Goal: Feedback & Contribution: Submit feedback/report problem

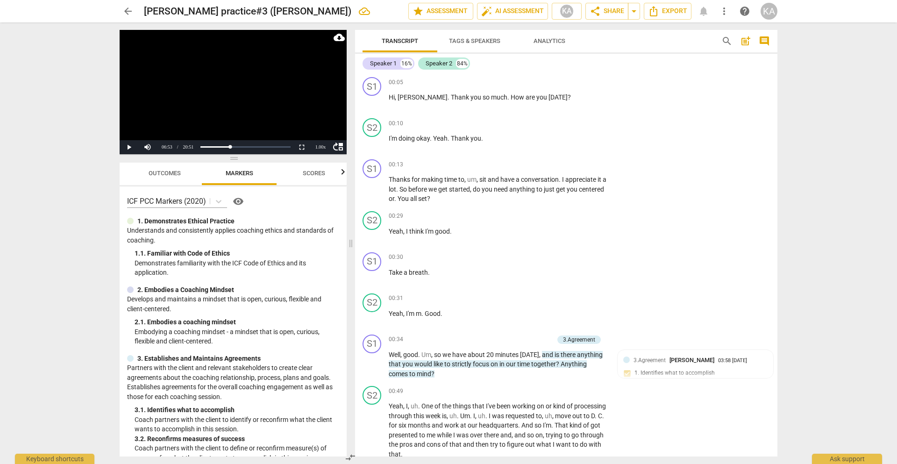
scroll to position [831, 0]
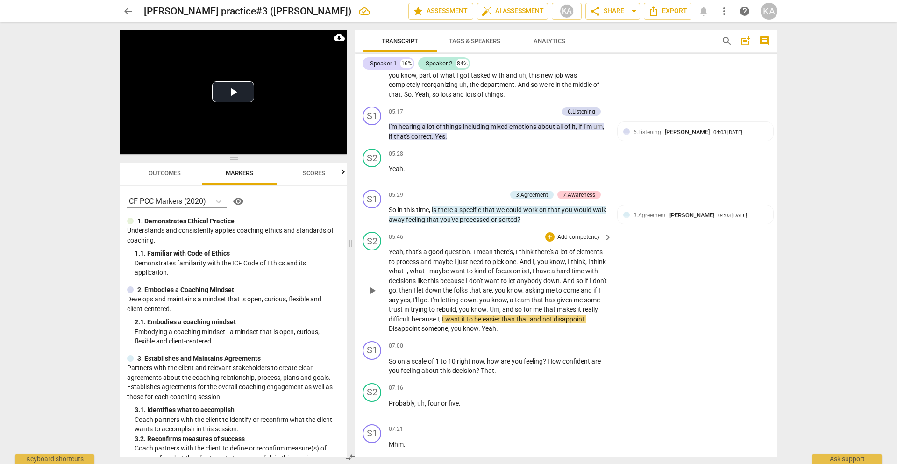
click at [375, 289] on span "play_arrow" at bounding box center [372, 290] width 11 height 11
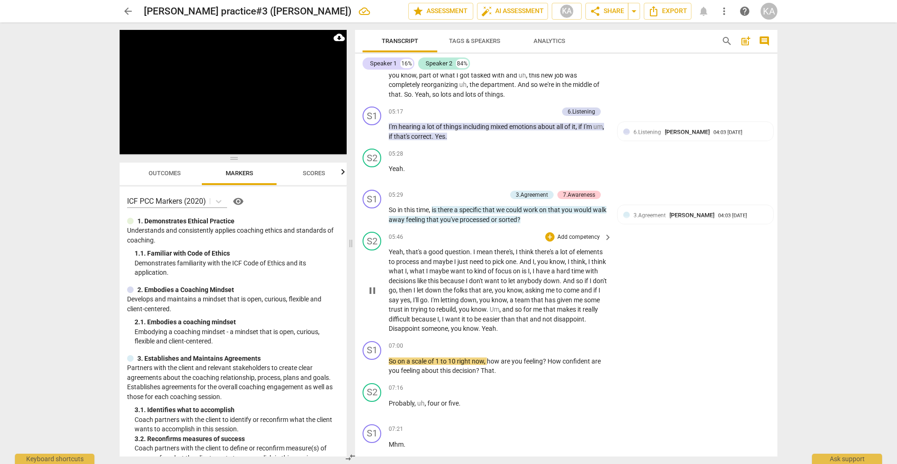
click at [373, 286] on span "pause" at bounding box center [372, 290] width 11 height 11
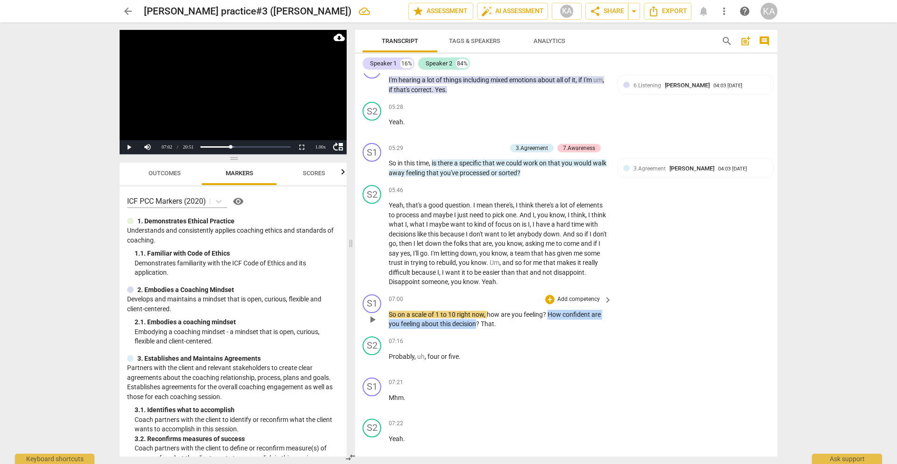
drag, startPoint x: 476, startPoint y: 324, endPoint x: 548, endPoint y: 312, distance: 72.9
click at [548, 312] on p "So on a scale of 1 to 10 right now , how are you feeling ? How confident are yo…" at bounding box center [498, 319] width 219 height 19
click at [548, 301] on div "+" at bounding box center [549, 299] width 9 height 9
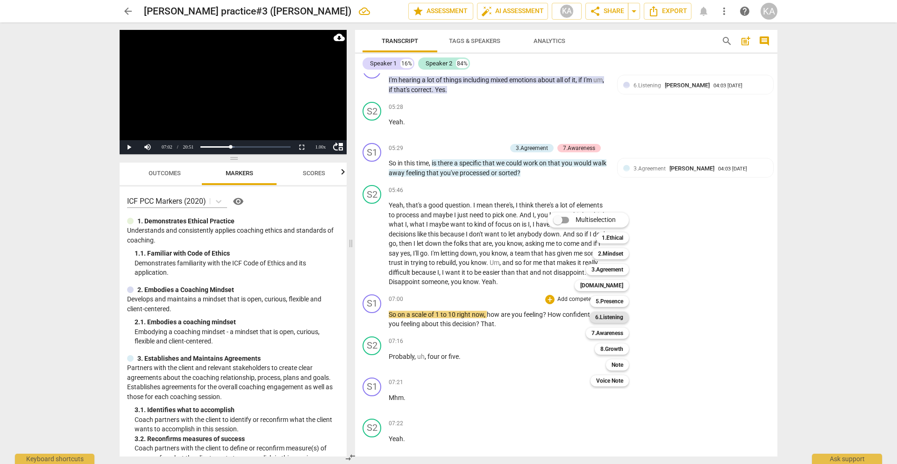
click at [605, 316] on b "6.Listening" at bounding box center [609, 317] width 28 height 11
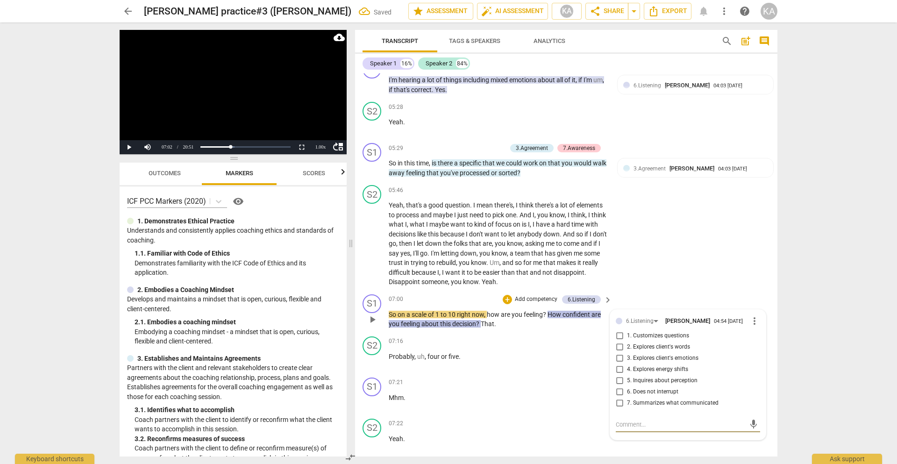
click at [674, 357] on span "3. Explores client's emotions" at bounding box center [662, 358] width 71 height 8
click at [627, 357] on input "3. Explores client's emotions" at bounding box center [619, 358] width 15 height 11
click at [674, 357] on span "3. Explores client's emotions" at bounding box center [662, 358] width 71 height 8
click at [627, 357] on input "3. Explores client's emotions" at bounding box center [619, 358] width 15 height 11
checkbox input "true"
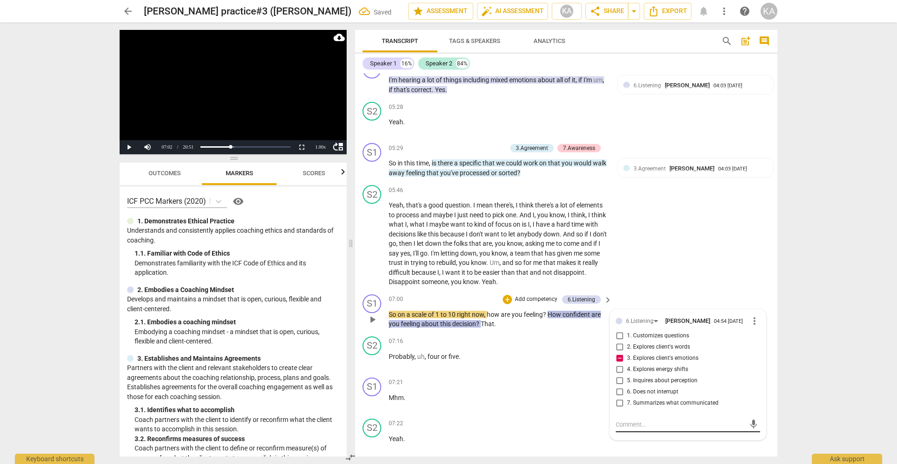
click at [650, 423] on textarea at bounding box center [680, 424] width 129 height 9
type textarea "S"
type textarea "Su"
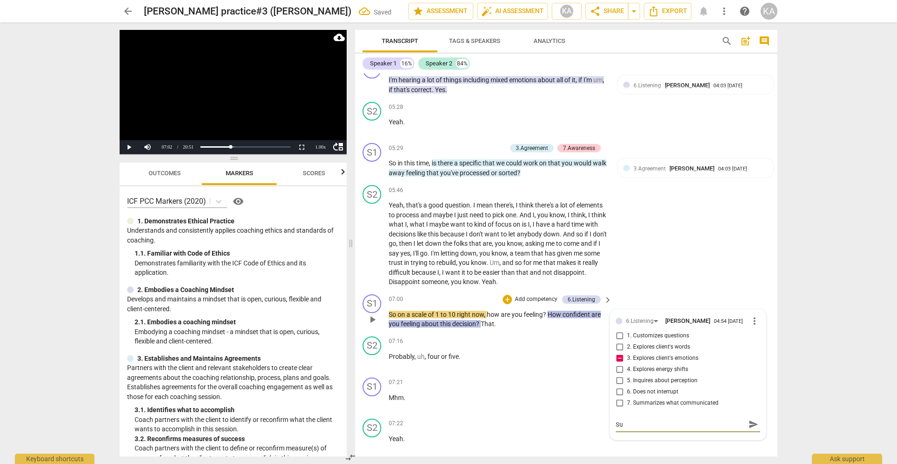
type textarea "Sug"
type textarea "[PERSON_NAME]"
type textarea "Sugge"
type textarea "Suggec"
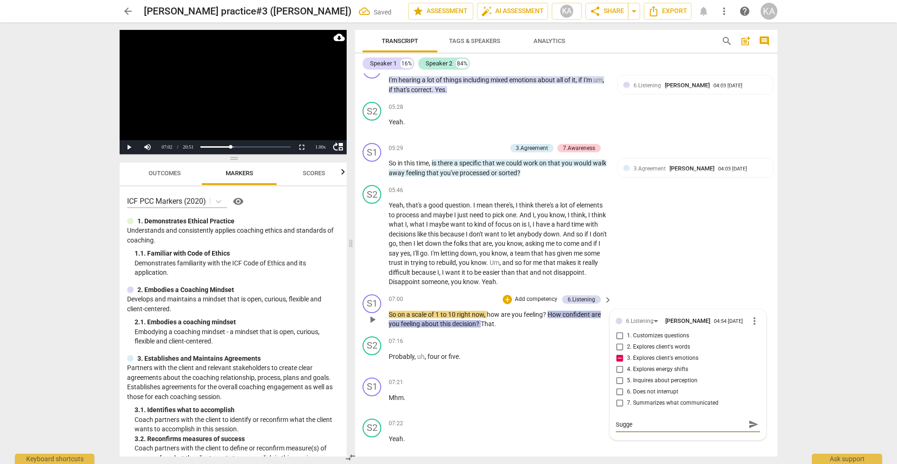
type textarea "Suggec"
type textarea "Suggect"
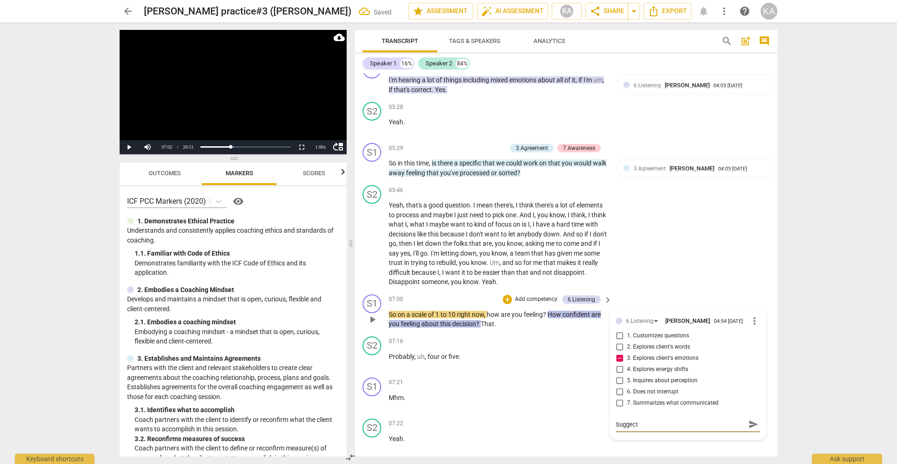
type textarea "Suggect C"
type textarea "Suggect"
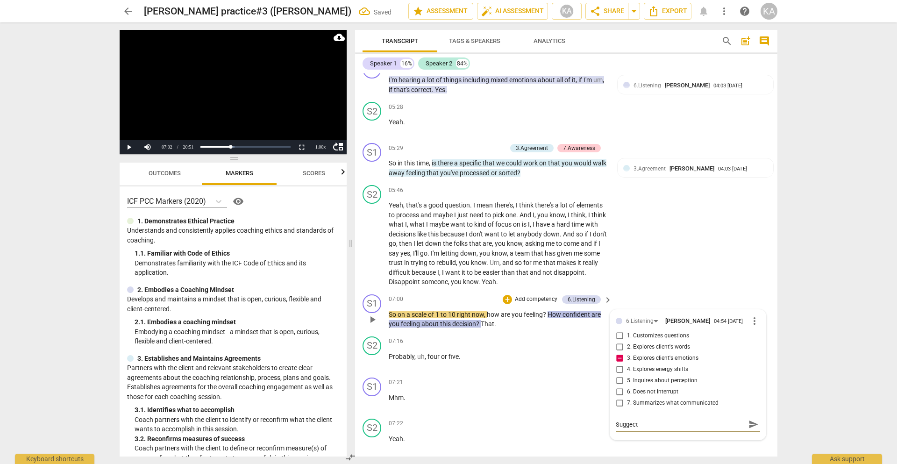
type textarea "Suggect"
type textarea "Suggec"
type textarea "Sugge"
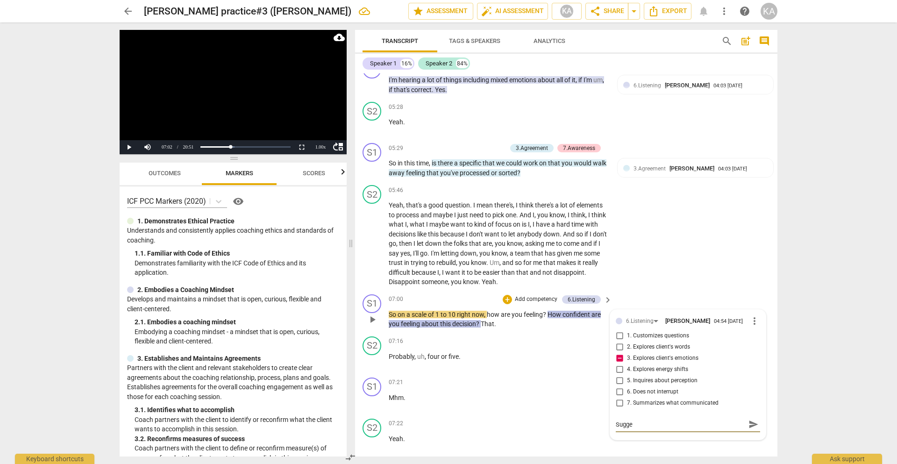
type textarea "Sugges"
type textarea "Suggest"
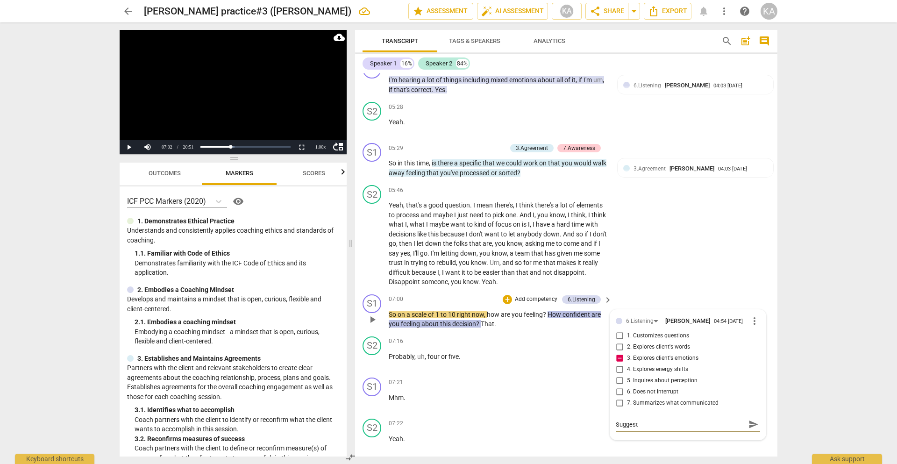
type textarea "Suggest"
type textarea "Suggest C"
type textarea "Suggest Co"
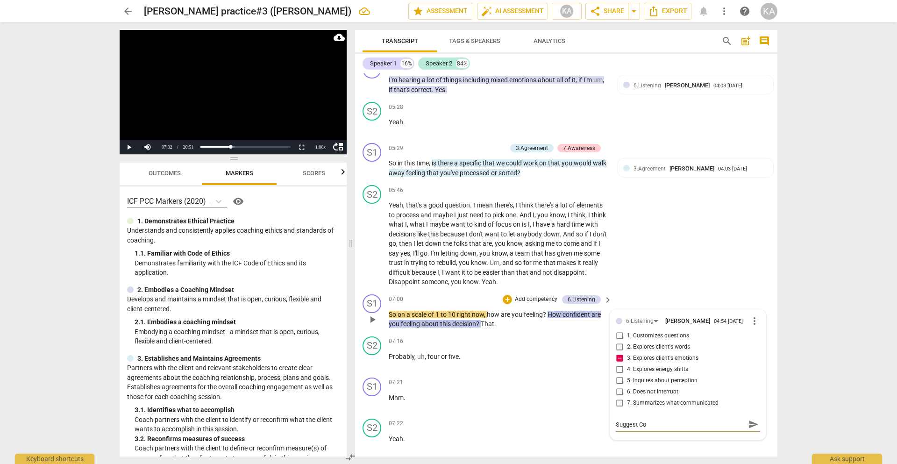
type textarea "Suggest Coa"
type textarea "Suggest Coac"
type textarea "Suggest Coach"
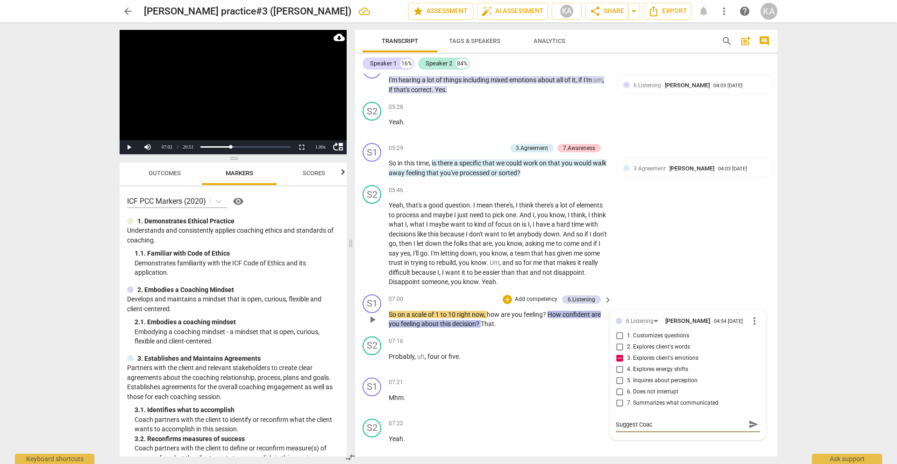
type textarea "Suggest Coach"
type textarea "Suggest Coach t"
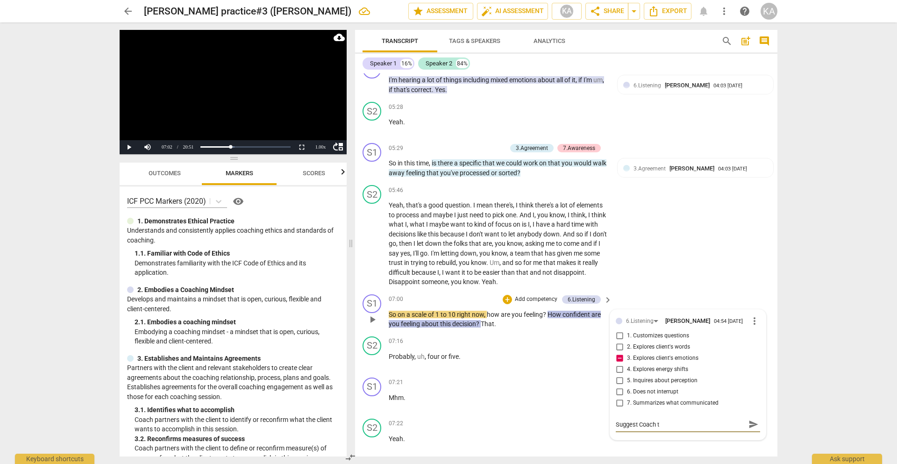
type textarea "Suggest Coach [PERSON_NAME]"
type textarea "Suggest Coach to a"
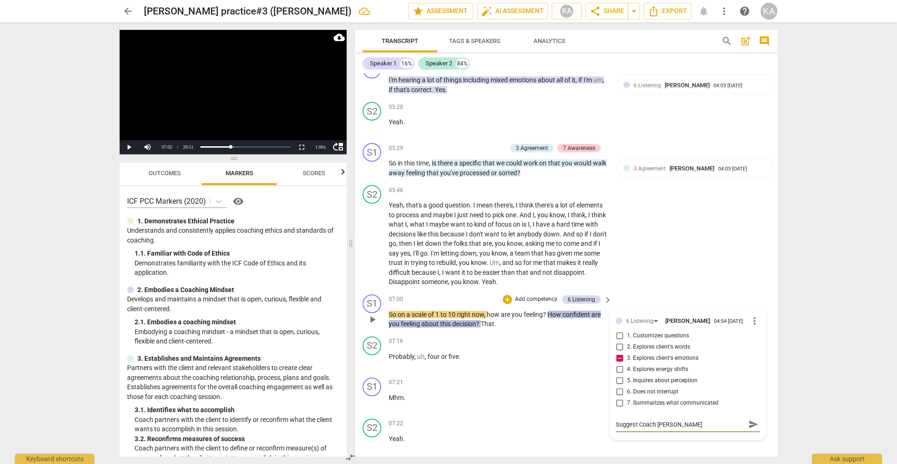
type textarea "Suggest Coach to a"
type textarea "Suggest Coach to av"
type textarea "Suggest Coach to avo"
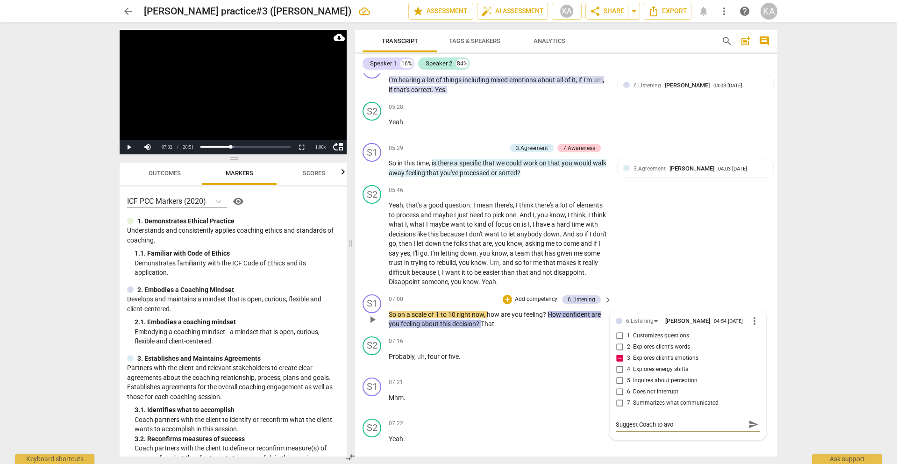
type textarea "Suggest Coach to avoi"
type textarea "Suggest Coach to avoid"
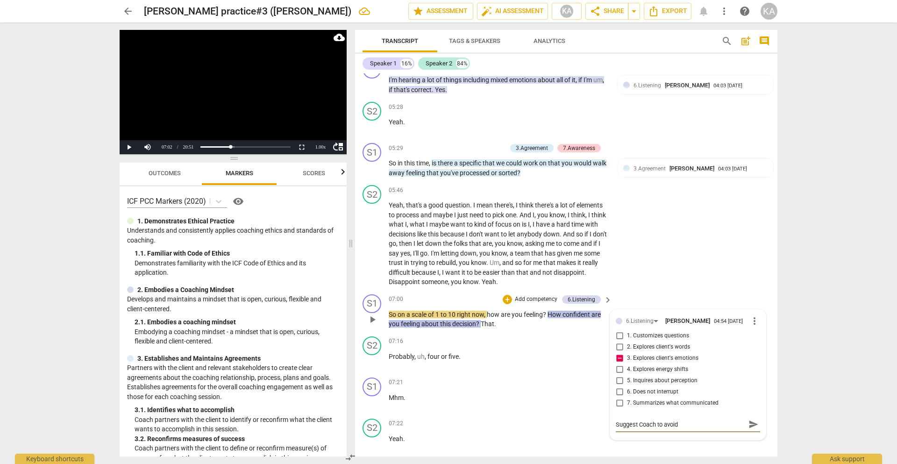
type textarea "Suggest Coach to avoid"
type textarea "Suggest Coach to avoid l"
type textarea "Suggest Coach to avoid la"
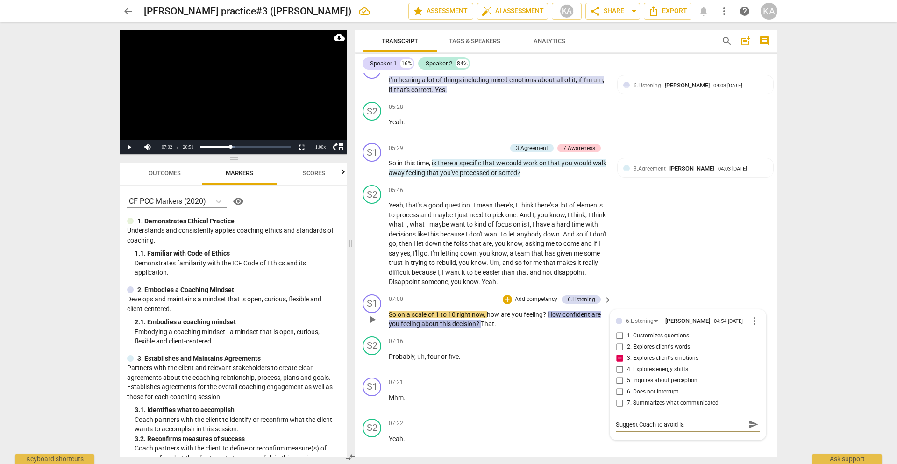
type textarea "Suggest Coach to avoid lab"
type textarea "Suggest Coach to avoid labe"
type textarea "Suggest Coach to avoid label"
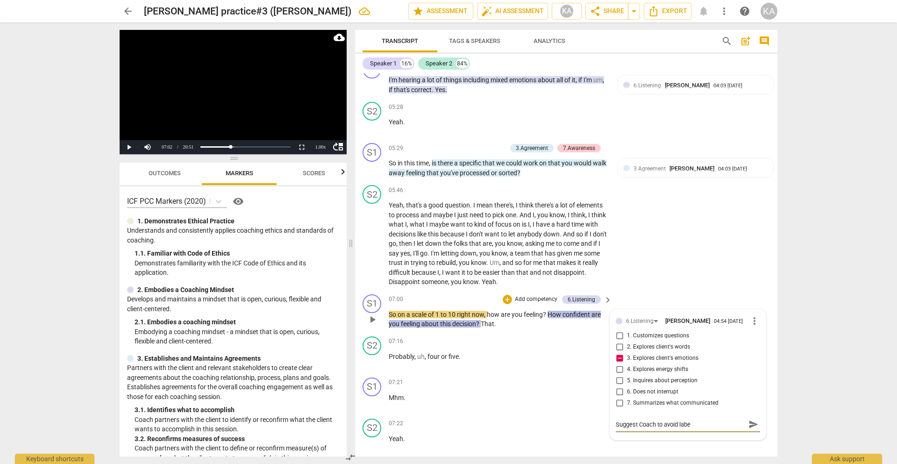
type textarea "Suggest Coach to avoid label"
type textarea "Suggest Coach to avoid labeli"
type textarea "Suggest Coach to avoid labelin"
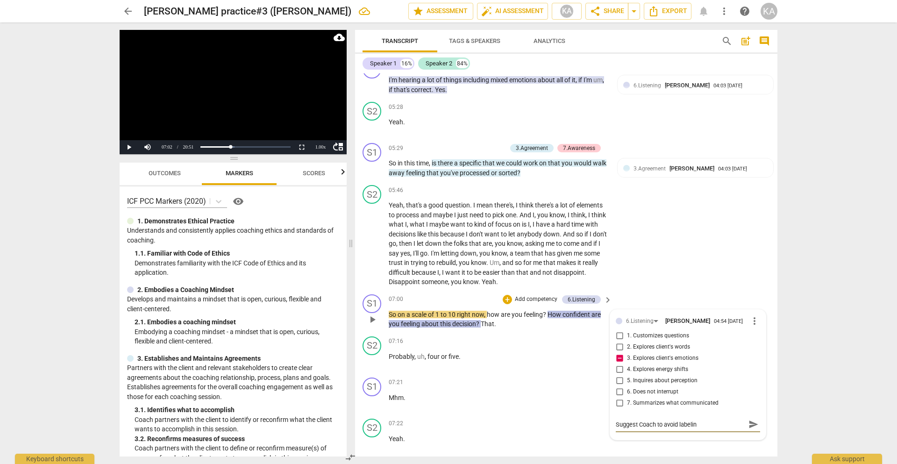
type textarea "Suggest Coach to avoid labeling"
type textarea "Suggest Coach to avoid labeling C"
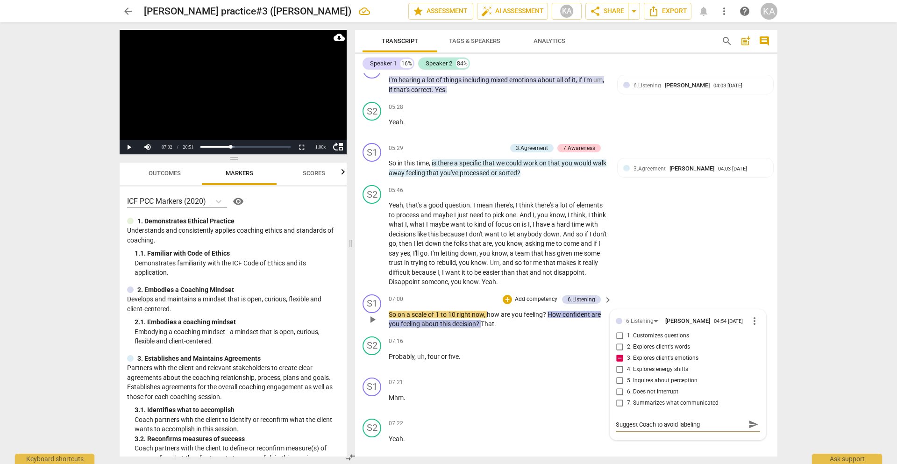
type textarea "Suggest Coach to avoid labeling C"
type textarea "Suggest Coach to avoid labeling Cl"
type textarea "Suggest Coach to avoid labeling Cli"
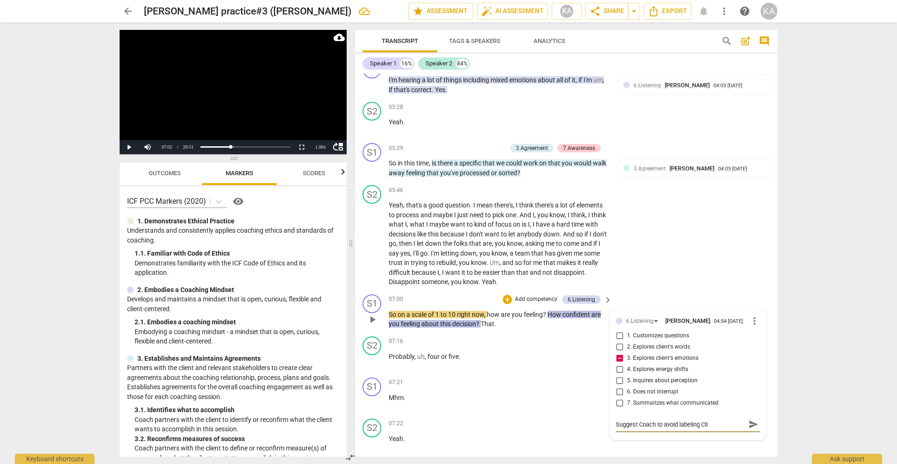
type textarea "Suggest Coach to avoid labeling Clie"
type textarea "Suggest Coach to avoid labeling Clien"
type textarea "Suggest Coach to avoid labeling Client"
type textarea "Suggest Coach to avoid labeling Clients"
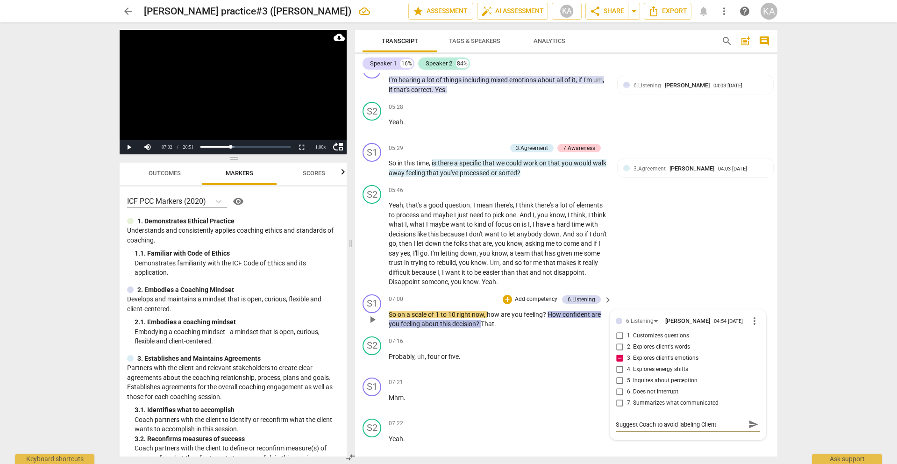
type textarea "Suggest Coach to avoid labeling Clients"
type textarea "Suggest Coach to avoid labeling Client"
type textarea "Suggest Coach to avoid labeling Client'"
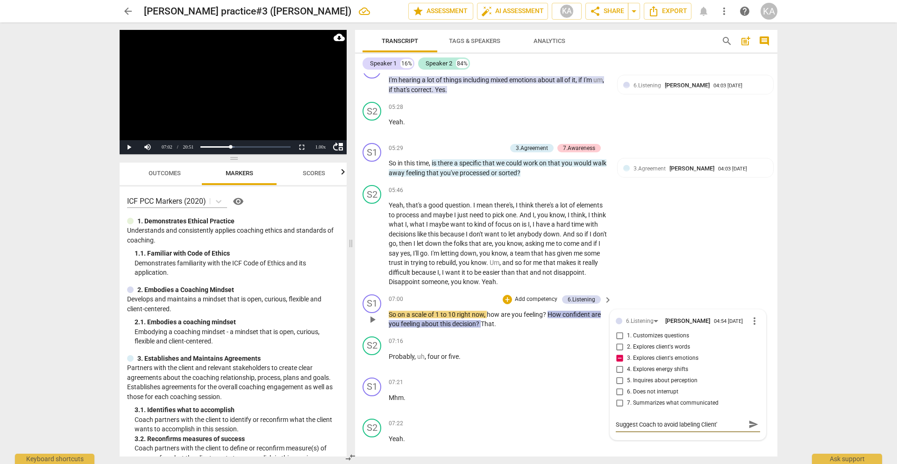
type textarea "Suggest Coach to avoid labeling Client's"
type textarea "Suggest Coach to avoid labeling Client's e"
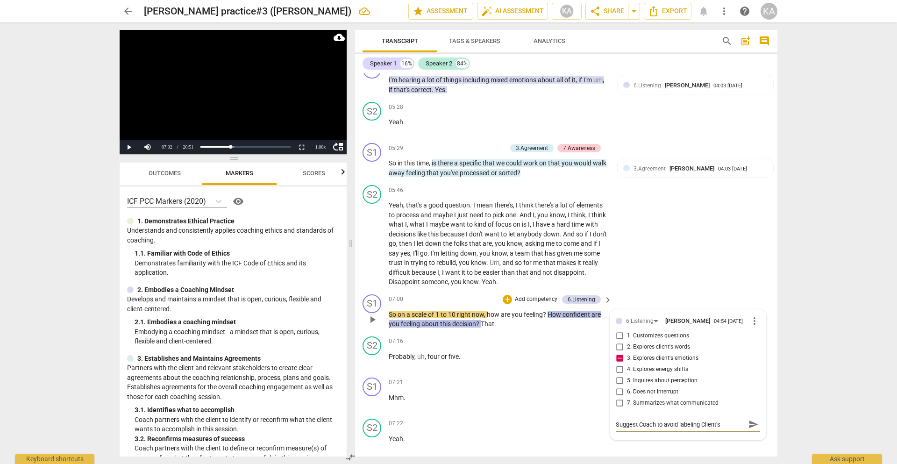
type textarea "Suggest Coach to avoid labeling Client's e"
type textarea "Suggest Coach to avoid labeling Client's em"
type textarea "Suggest Coach to avoid labeling Client's emo"
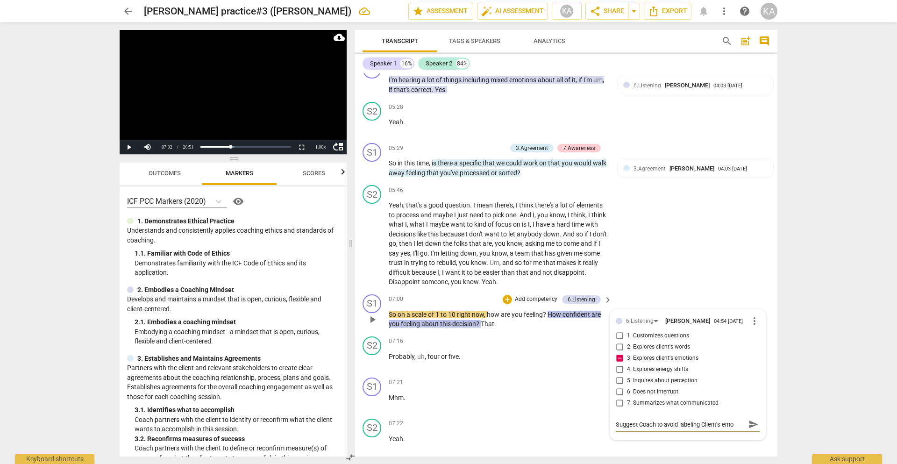
type textarea "Suggest Coach to avoid labeling Client's emot"
type textarea "Suggest Coach to avoid labeling Client's emoti"
type textarea "Suggest Coach to avoid labeling Client's emotio"
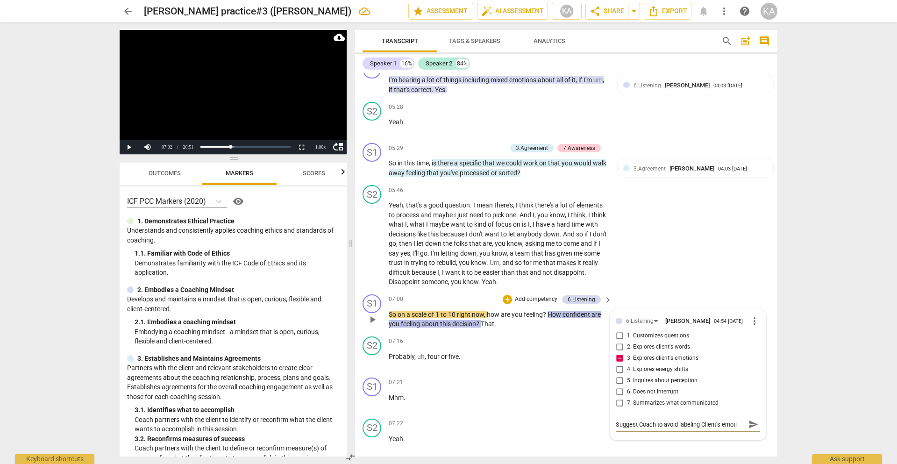
type textarea "Suggest Coach to avoid labeling Client's emotio"
type textarea "Suggest Coach to avoid labeling Client's emotion"
type textarea "Suggest Coach to avoid labeling Client's emotions"
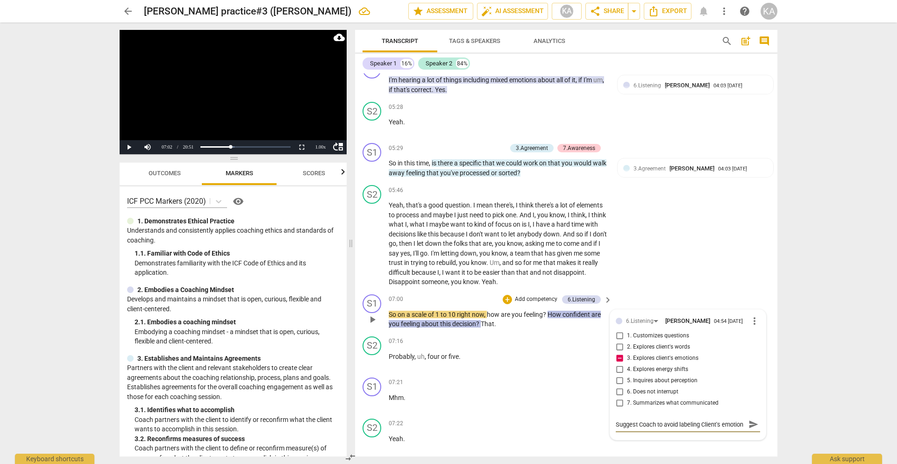
type textarea "Suggest Coach to avoid labeling Client's emotions"
type textarea "Suggest Coach to avoid labeling Client's emotions w"
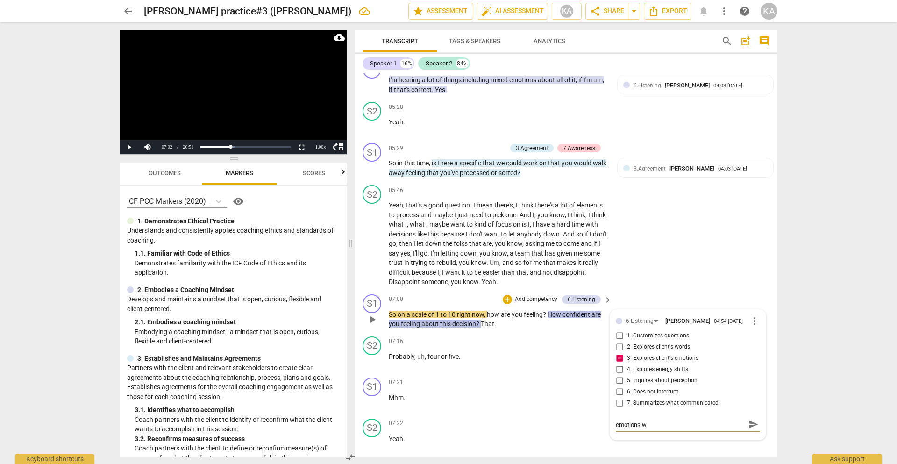
type textarea "Suggest Coach to avoid labeling Client's emotions wi"
type textarea "Suggest Coach to avoid labeling Client's emotions wit"
type textarea "Suggest Coach to avoid labeling Client's emotions with"
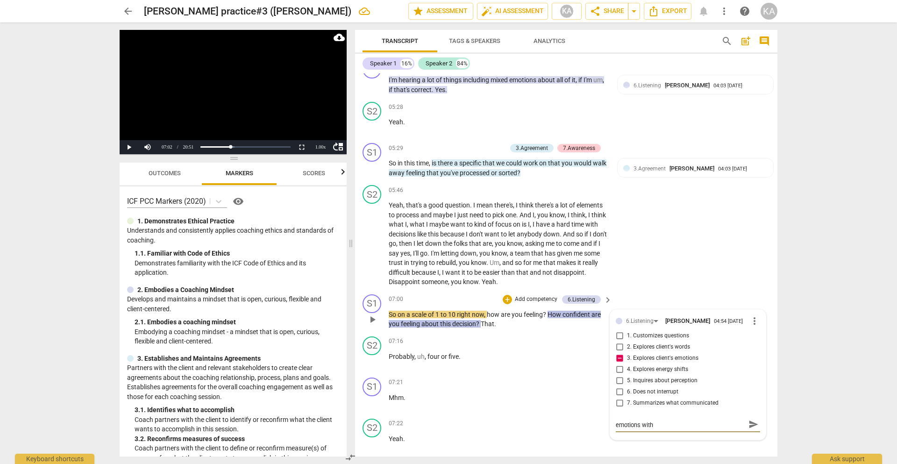
scroll to position [0, 0]
type textarea "Suggest Coach to avoid labeling Client's emotions with"
type textarea "Suggest Coach to avoid labeling Client's emotions with t"
type textarea "Suggest Coach to avoid labeling Client's emotions with th"
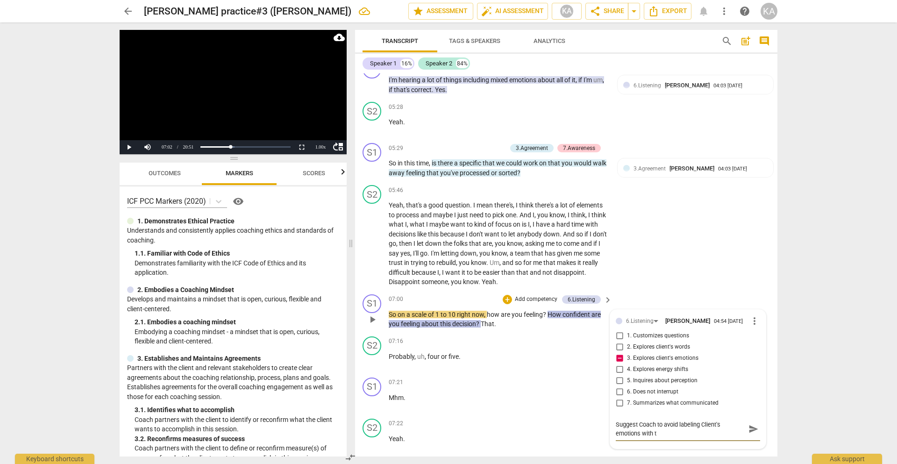
type textarea "Suggest Coach to avoid labeling Client's emotions with th"
type textarea "Suggest Coach to avoid labeling Client's emotions with the"
type textarea "Suggest Coach to avoid labeling Client's emotions with thei"
type textarea "Suggest Coach to avoid labeling Client's emotions with their"
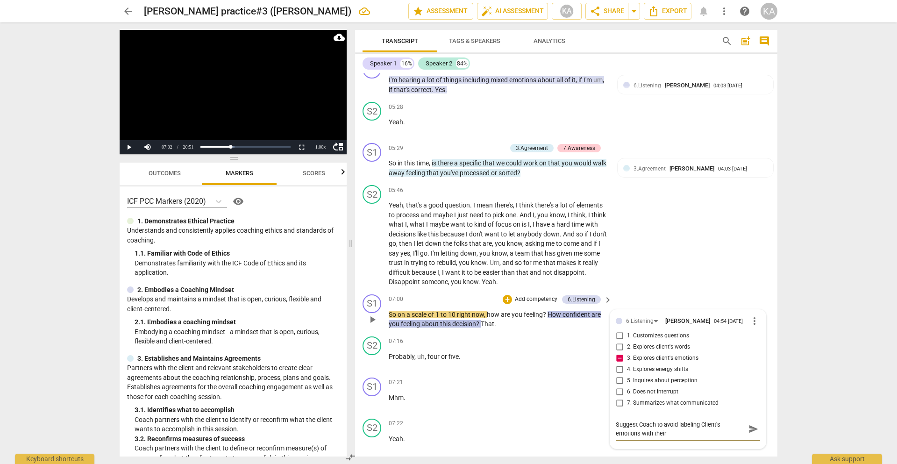
type textarea "Suggest Coach to avoid labeling Client's emotions with their"
type textarea "Suggest Coach to avoid labeling Client's emotions with their o"
type textarea "Suggest Coach to avoid labeling Client's emotions with their ow"
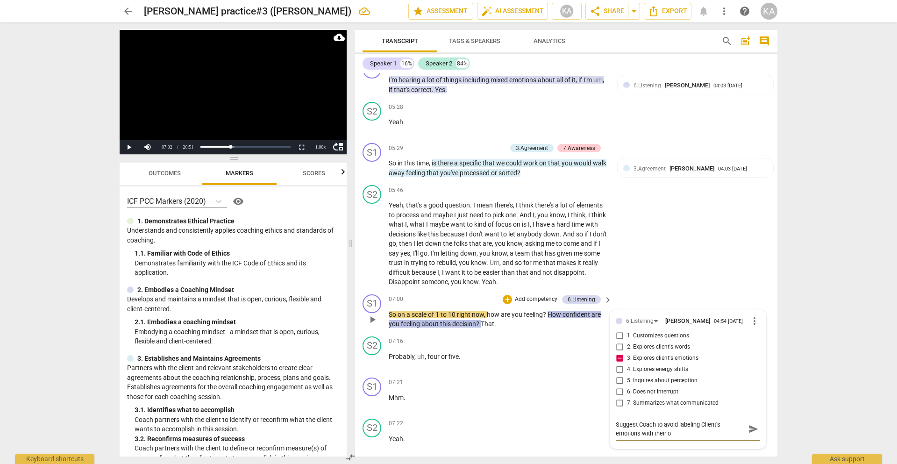
type textarea "Suggest Coach to avoid labeling Client's emotions with their ow"
type textarea "Suggest Coach to avoid labeling Client's emotions with their own"
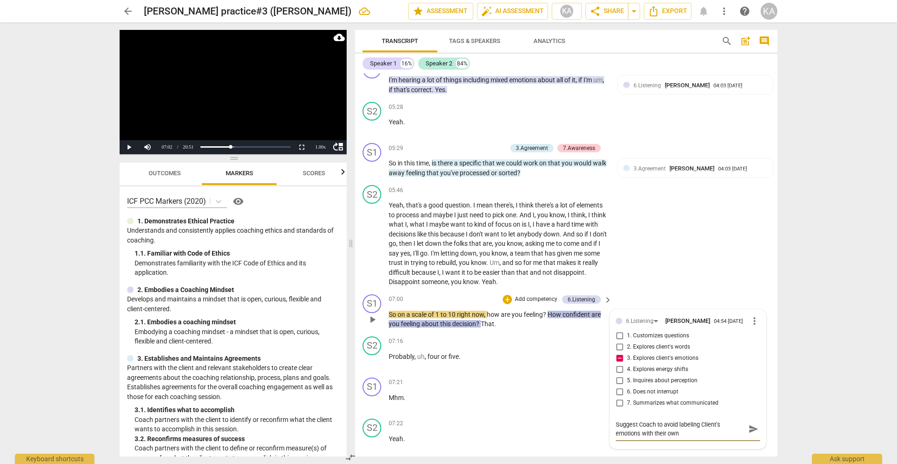
type textarea "Suggest Coach to avoid labeling Client's emotions with their own j"
type textarea "Suggest Coach to avoid labeling Client's emotions with their own ju"
type textarea "Suggest Coach to avoid labeling Client's emotions with their own jud"
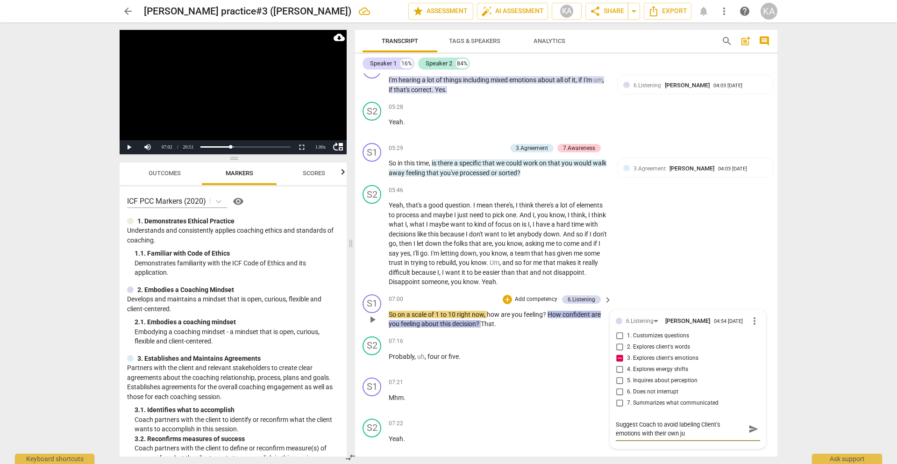
type textarea "Suggest Coach to avoid labeling Client's emotions with their own jud"
type textarea "Suggest Coach to avoid labeling Client's emotions with their own judg"
type textarea "Suggest Coach to avoid labeling Client's emotions with their own judgm"
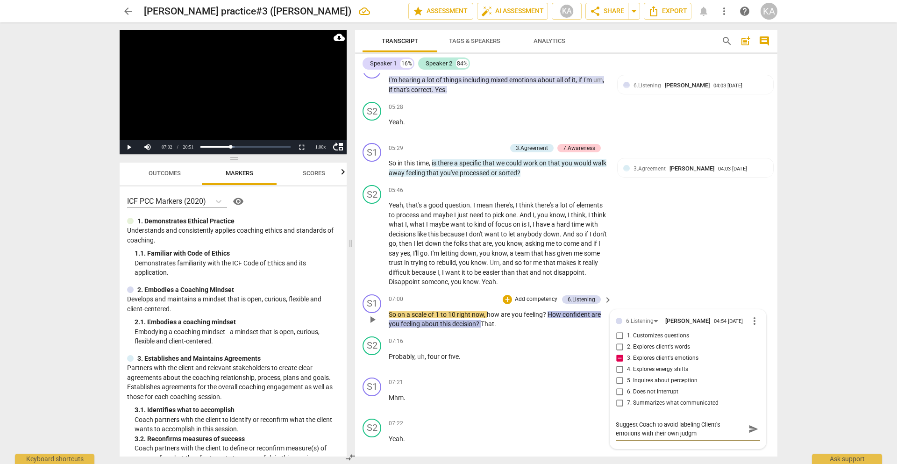
type textarea "Suggest Coach to avoid labeling Client's emotions with their own judgme"
type textarea "Suggest Coach to avoid labeling Client's emotions with their own judgmen"
type textarea "Suggest Coach to avoid labeling Client's emotions with their own judgment"
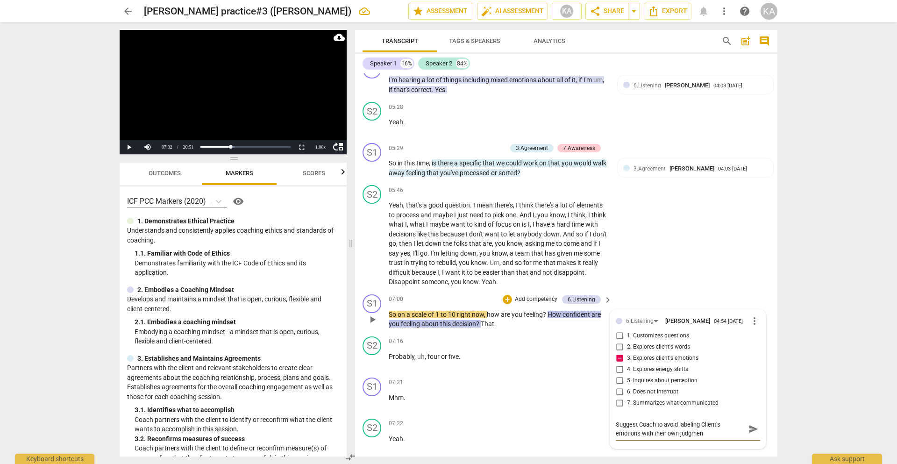
type textarea "Suggest Coach to avoid labeling Client's emotions with their own judgment"
type textarea "Suggest Coach to avoid labeling Client's emotions with their own judgment."
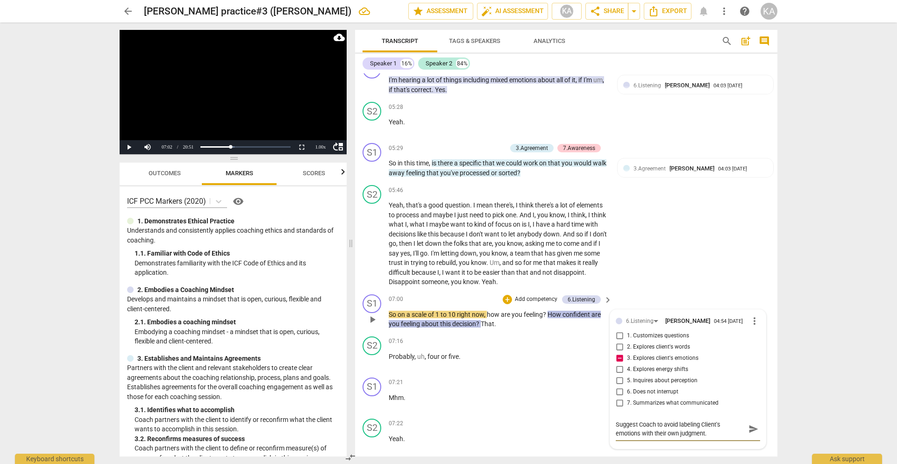
type textarea "Suggest Coach to avoid labeling Client's emotions with their own judgment. B"
type textarea "Suggest Coach to avoid labeling Client's emotions with their own judgment. Be"
type textarea "Suggest Coach to avoid labeling Client's emotions with their own judgment. Bet"
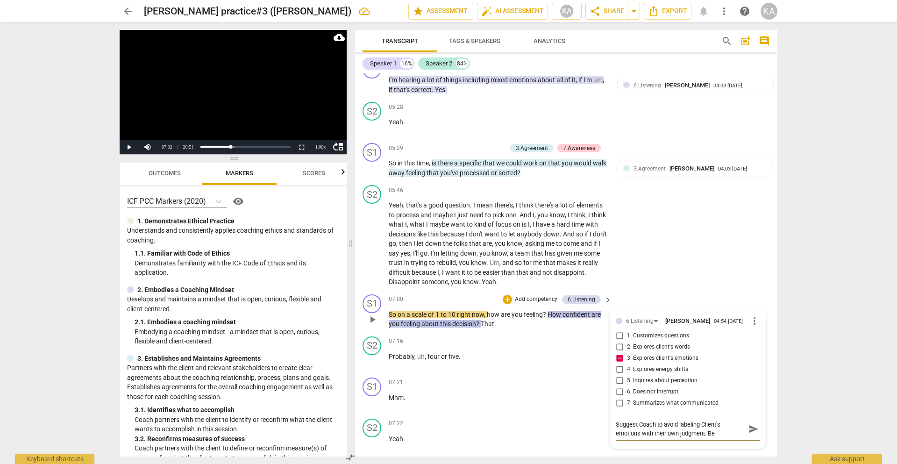
type textarea "Suggest Coach to avoid labeling Client's emotions with their own judgment. Bet"
type textarea "Suggest Coach to avoid labeling Client's emotions with their own judgment. Bett"
type textarea "Suggest Coach to avoid labeling Client's emotions with their own judgment. [PER…"
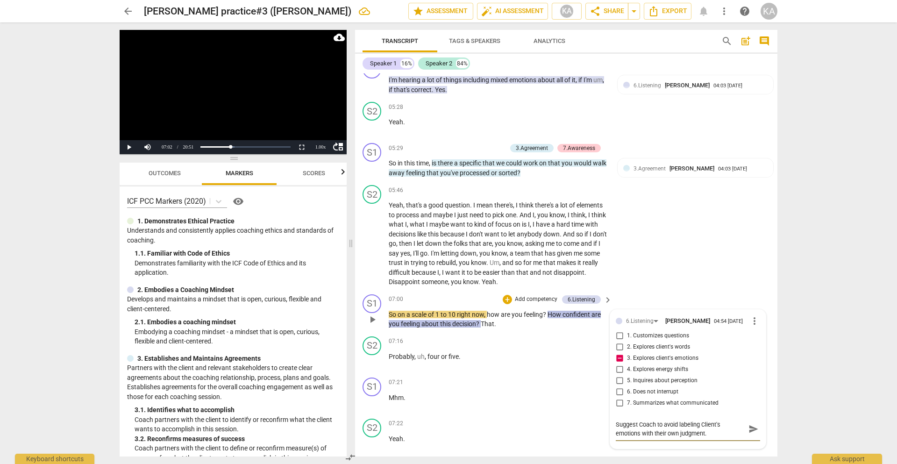
type textarea "Suggest Coach to avoid labeling Client's emotions with their own judgment. Bett…"
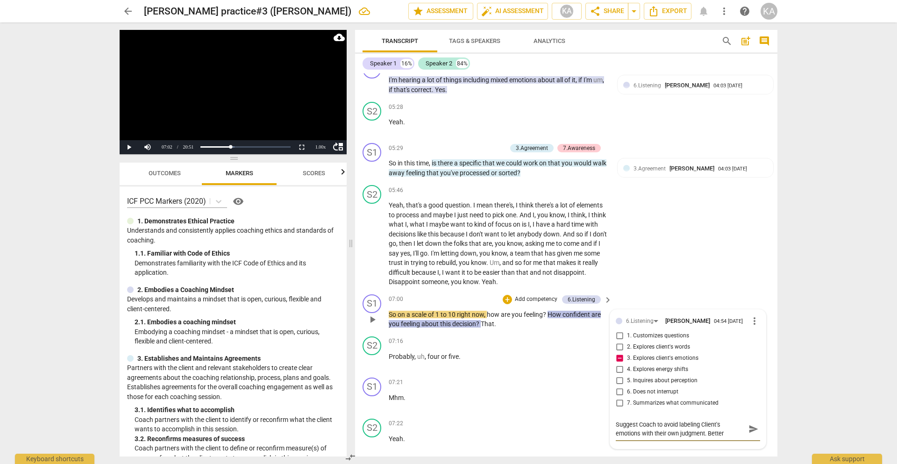
type textarea "Suggest Coach to avoid labeling Client's emotions with their own judgment. Bett…"
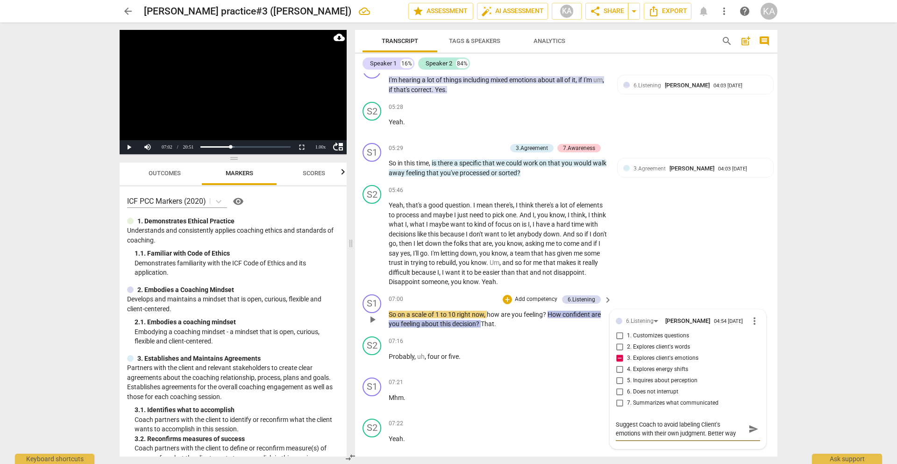
type textarea "Suggest Coach to avoid labeling Client's emotions with their own judgment. Bett…"
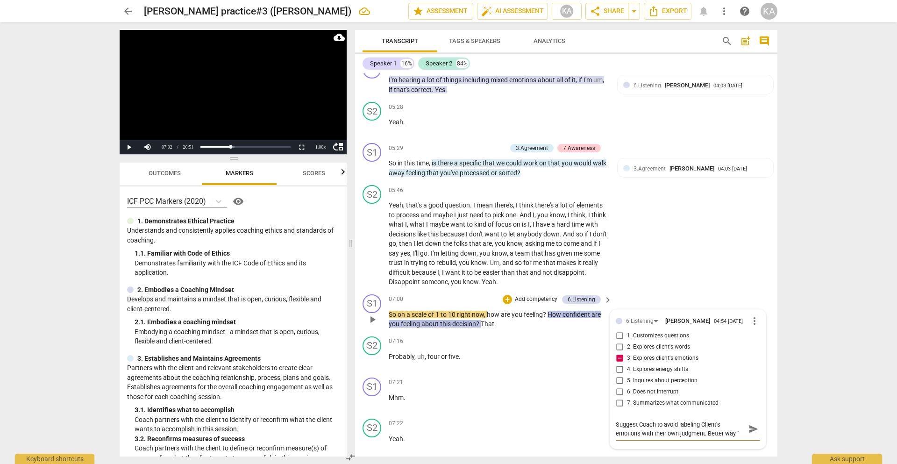
type textarea "Suggest Coach to avoid labeling Client's emotions with their own judgment. Bett…"
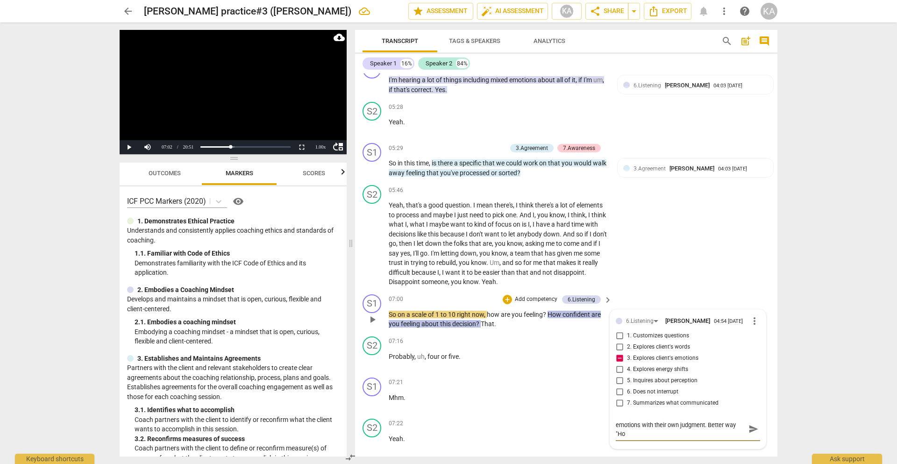
type textarea "Suggest Coach to avoid labeling Client's emotions with their own judgment. Bett…"
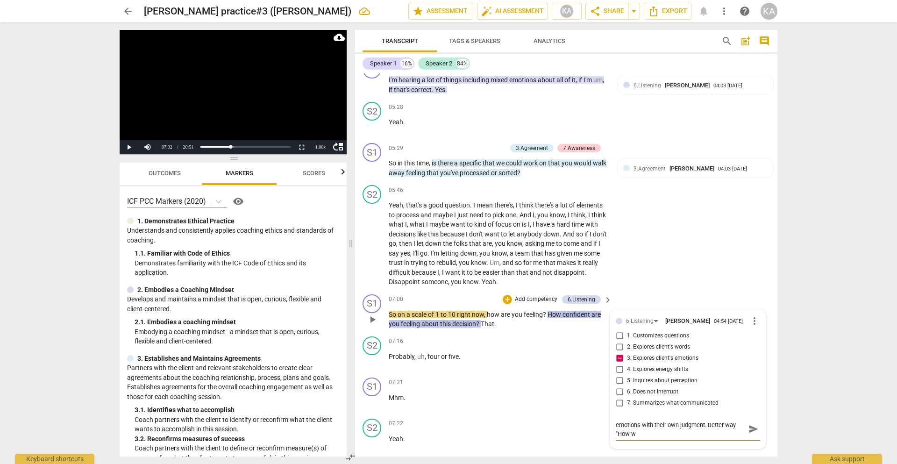
type textarea "Suggest Coach to avoid labeling Client's emotions with their own judgment. Bett…"
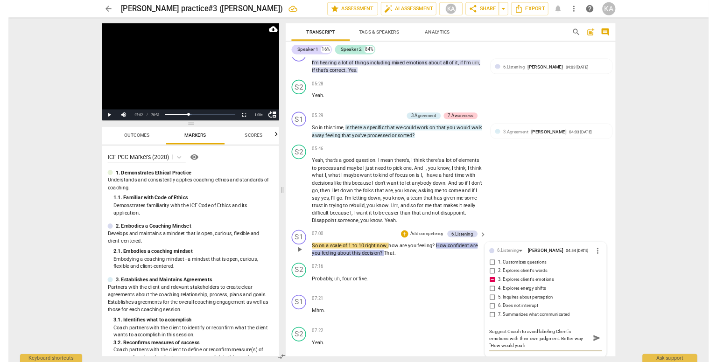
scroll to position [0, 0]
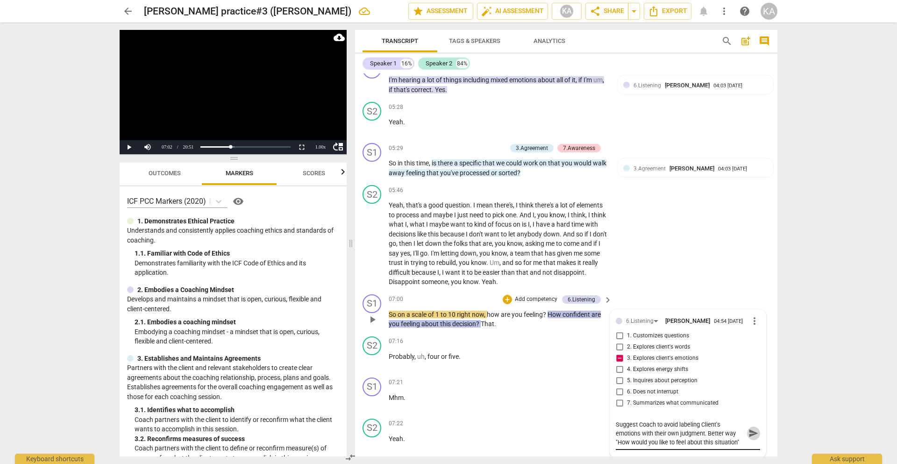
click at [753, 429] on span "send" at bounding box center [753, 433] width 10 height 10
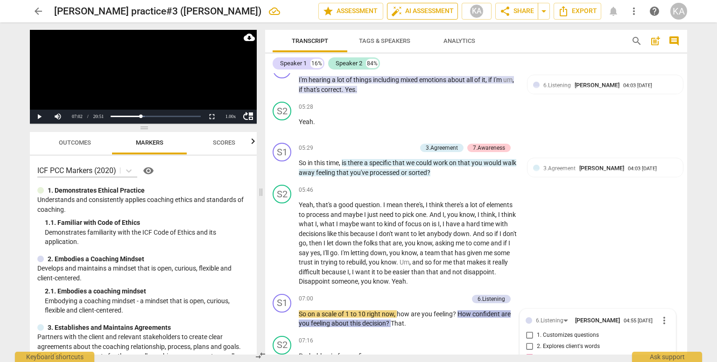
scroll to position [878, 0]
